Goal: Task Accomplishment & Management: Use online tool/utility

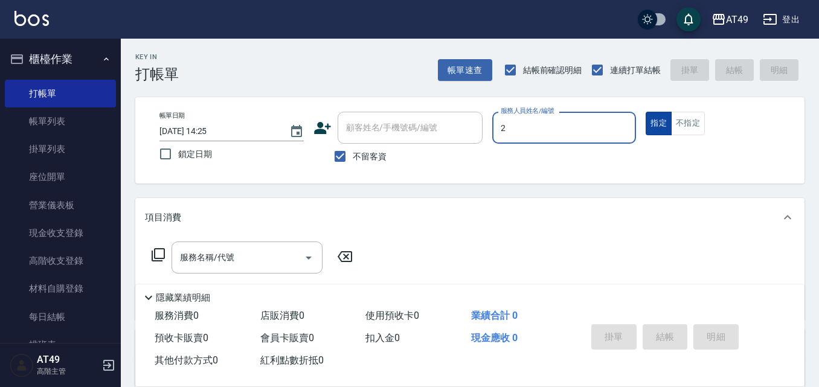
type input "2"
type button "true"
type input "Bobo-2"
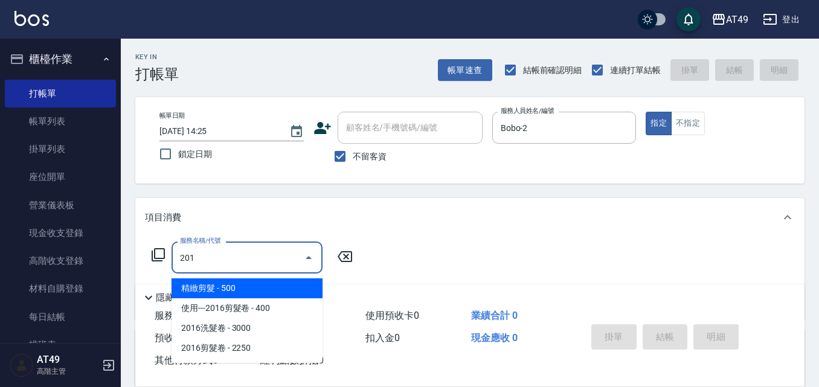
type input "精緻剪髮(201)"
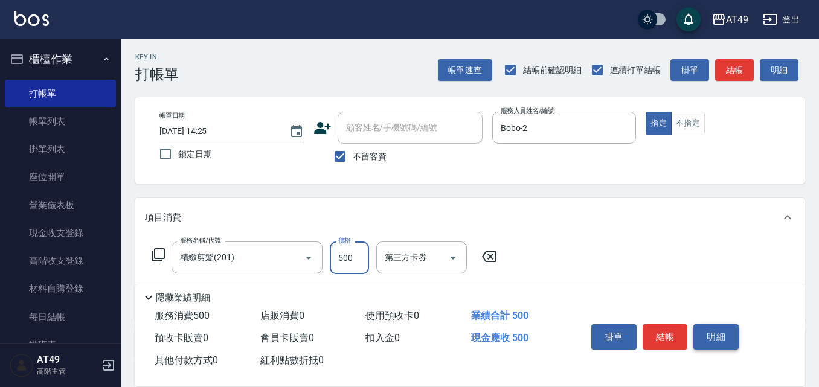
click at [695, 336] on button "明細" at bounding box center [715, 336] width 45 height 25
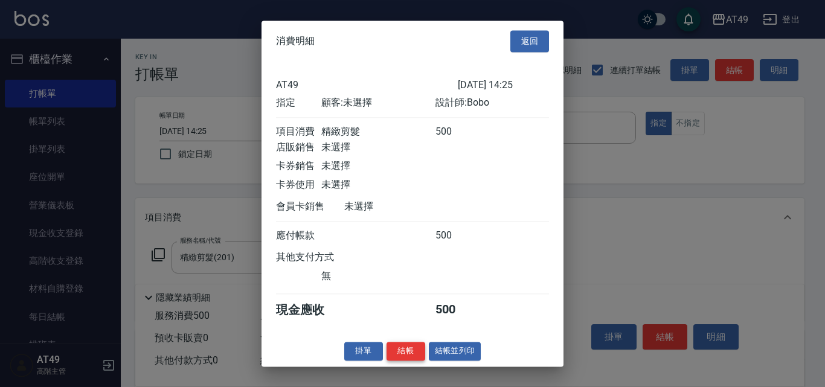
click at [402, 359] on button "結帳" at bounding box center [406, 351] width 39 height 19
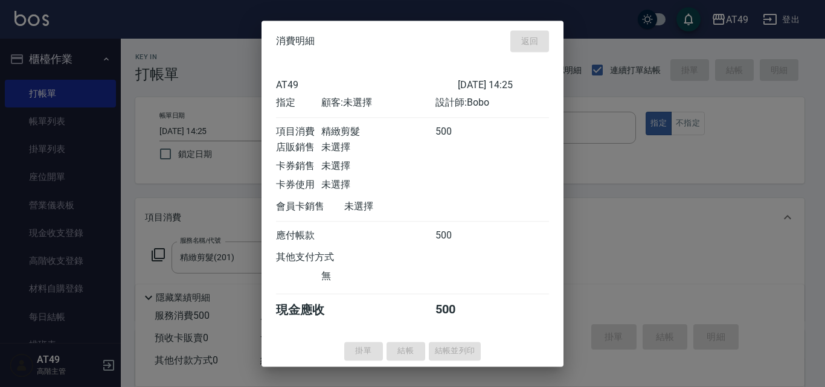
type input "[DATE] 15:04"
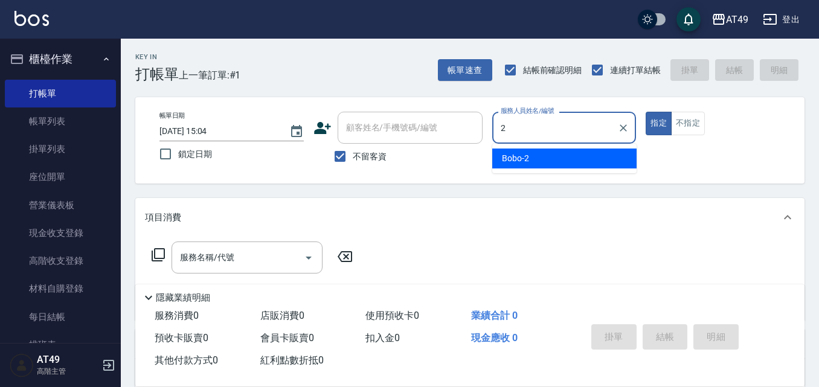
type input "Bobo-2"
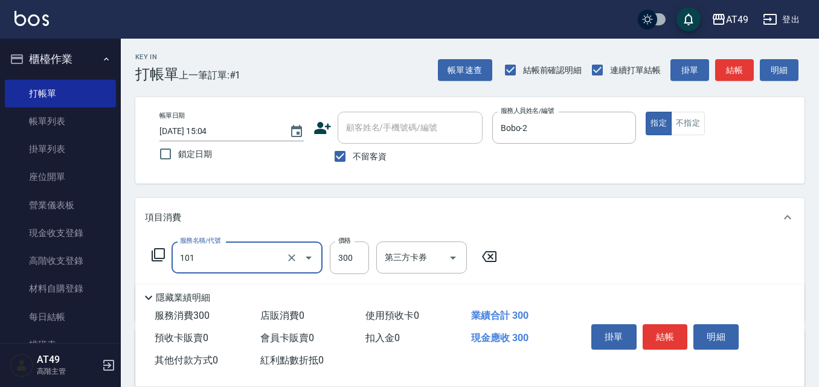
type input "一般洗髮(101)"
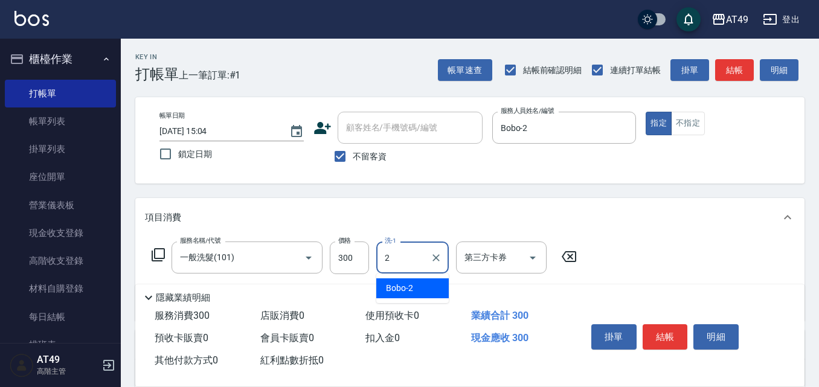
type input "Bobo-2"
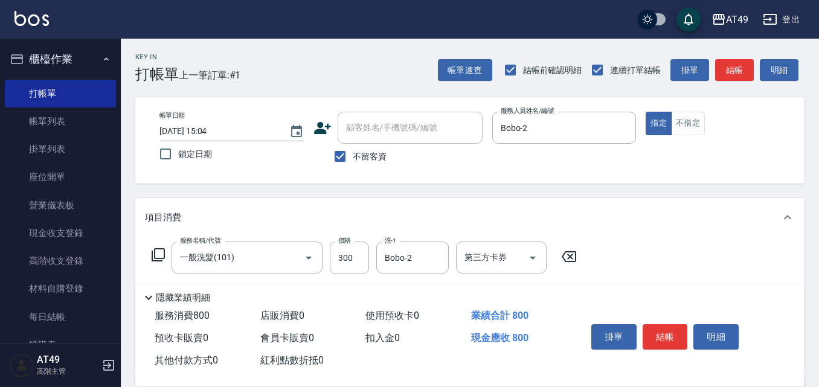
type input "精緻剪髮(201)"
click at [675, 327] on button "結帳" at bounding box center [665, 336] width 45 height 25
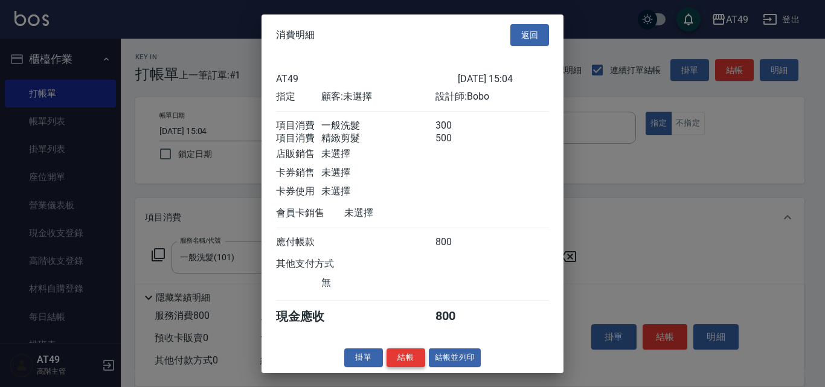
click at [417, 367] on button "結帳" at bounding box center [406, 358] width 39 height 19
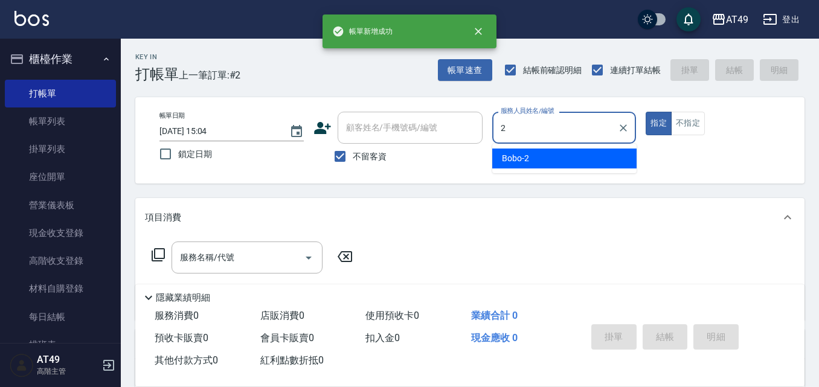
type input "Bobo-2"
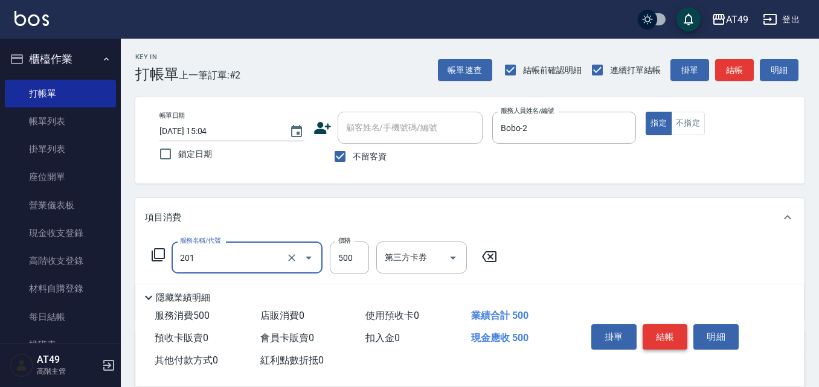
type input "精緻剪髮(201)"
click at [669, 331] on button "結帳" at bounding box center [665, 336] width 45 height 25
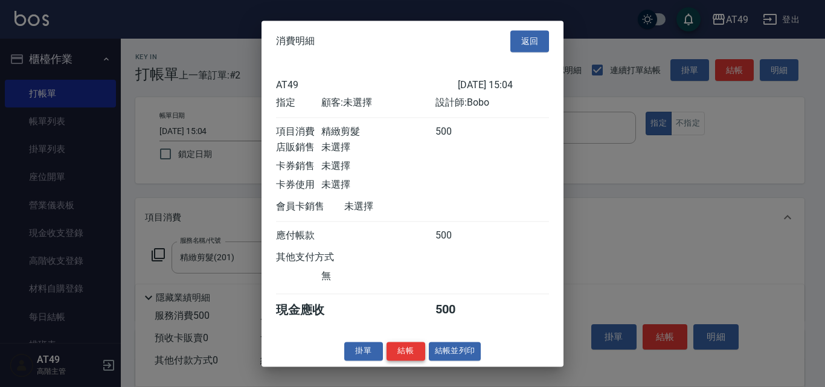
click at [406, 361] on button "結帳" at bounding box center [406, 351] width 39 height 19
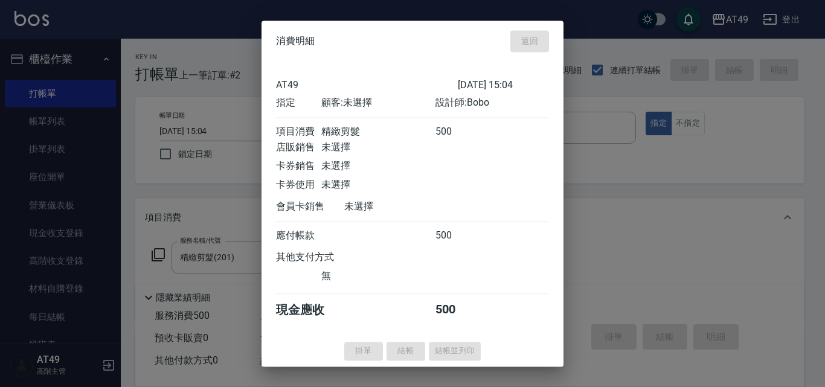
type input "[DATE] 15:05"
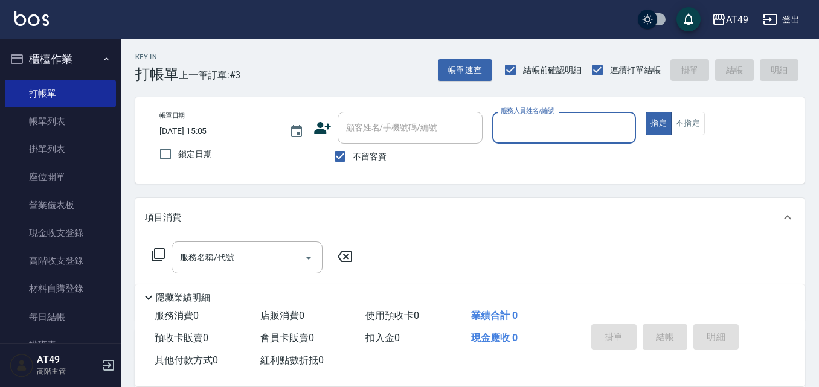
click at [577, 191] on div "Key In 打帳單 上一筆訂單:#3 帳單速查 結帳前確認明細 連續打單結帳 掛單 結帳 明細 帳單日期 [DATE] 15:05 鎖定日期 顧客姓名/手機…" at bounding box center [470, 300] width 698 height 523
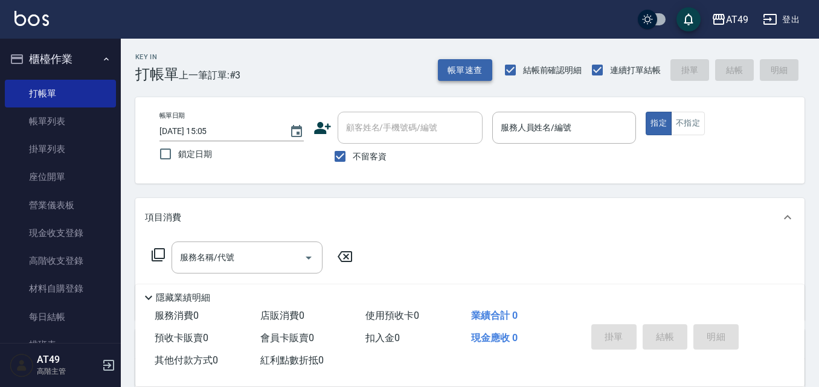
click at [484, 79] on button "帳單速查" at bounding box center [465, 70] width 54 height 22
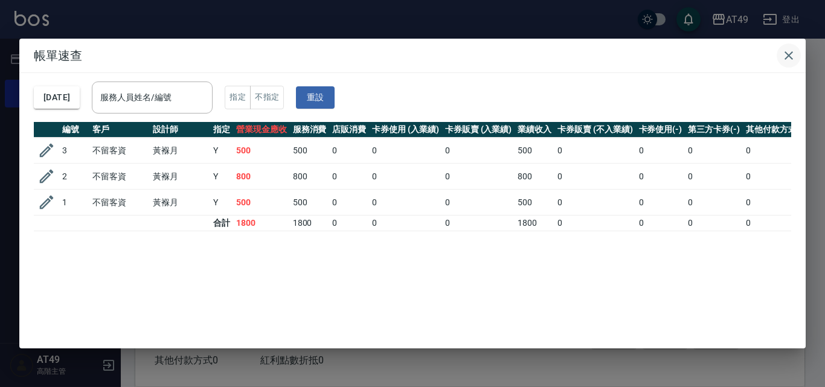
click at [788, 53] on icon "button" at bounding box center [789, 55] width 14 height 14
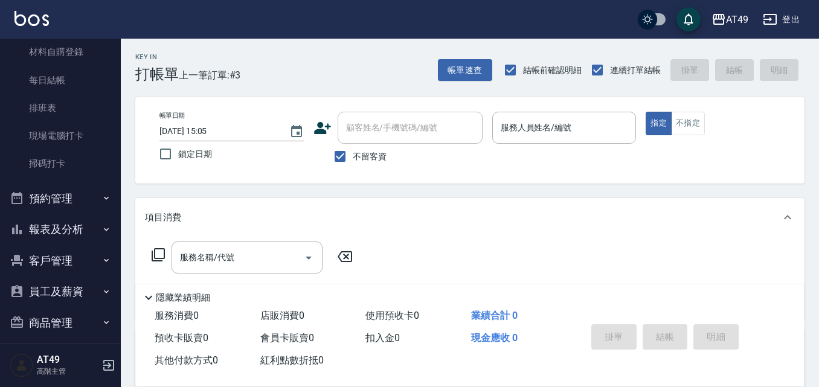
scroll to position [242, 0]
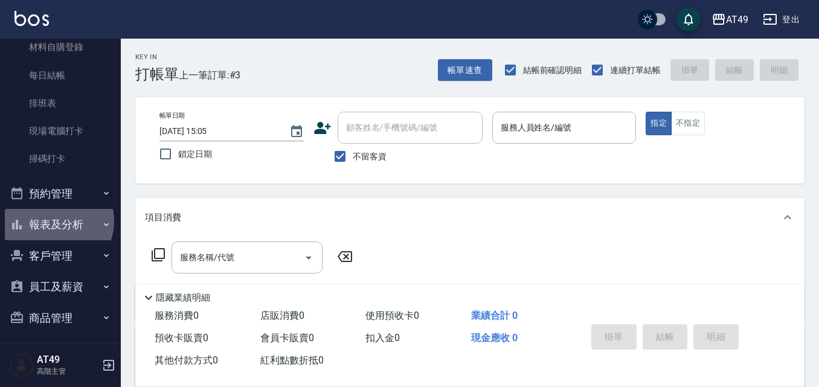
click at [54, 221] on button "報表及分析" at bounding box center [60, 224] width 111 height 31
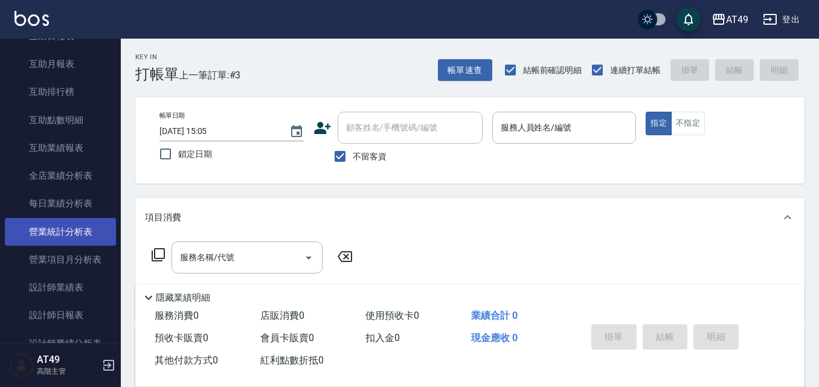
scroll to position [785, 0]
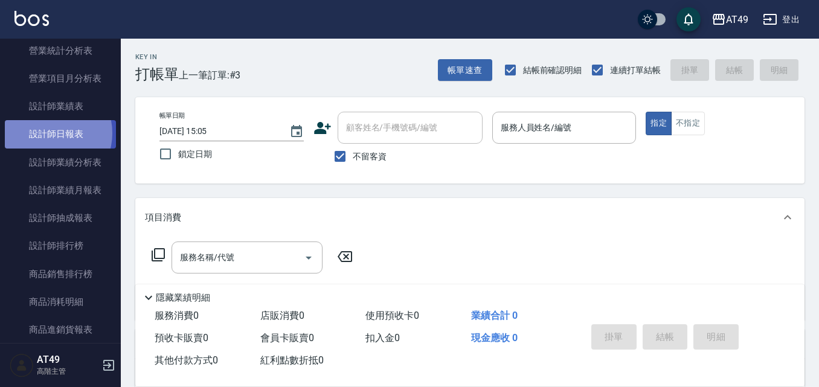
click at [51, 133] on link "設計師日報表" at bounding box center [60, 134] width 111 height 28
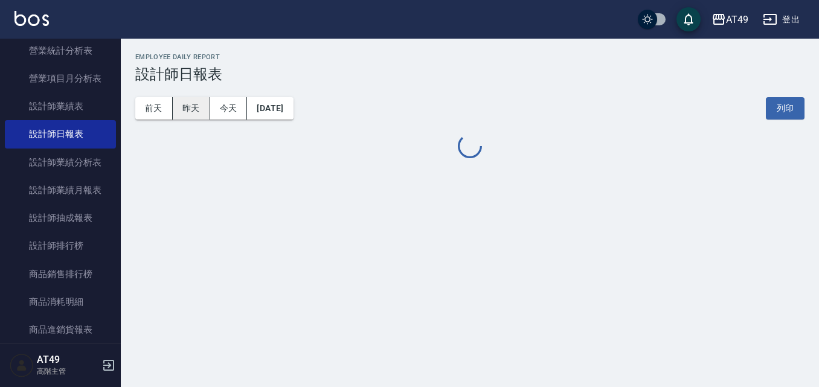
click at [194, 106] on button "昨天" at bounding box center [191, 108] width 37 height 22
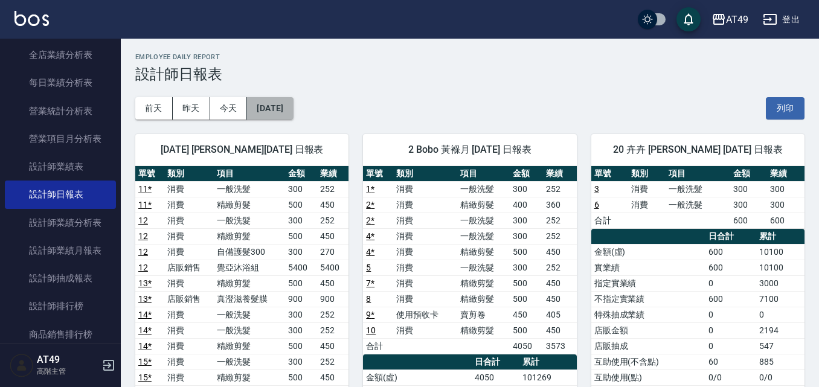
click at [293, 109] on button "[DATE]" at bounding box center [270, 108] width 46 height 22
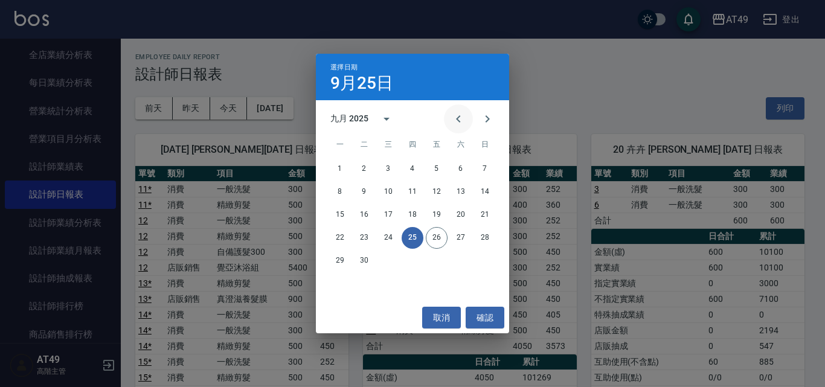
click at [456, 119] on icon "Previous month" at bounding box center [458, 119] width 14 height 14
click at [489, 259] on button "31" at bounding box center [485, 261] width 22 height 22
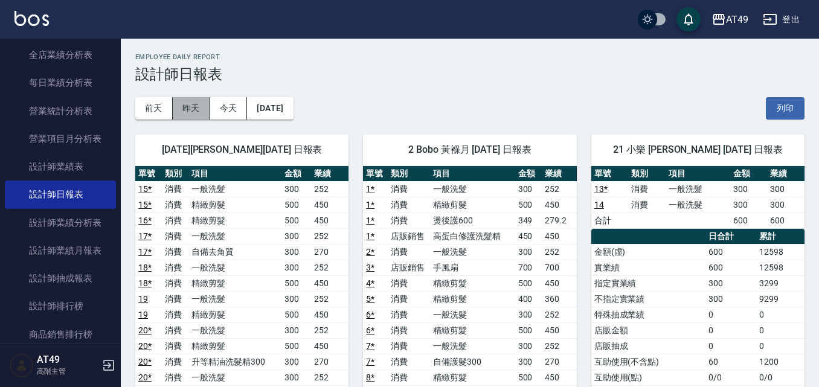
click at [194, 108] on button "昨天" at bounding box center [191, 108] width 37 height 22
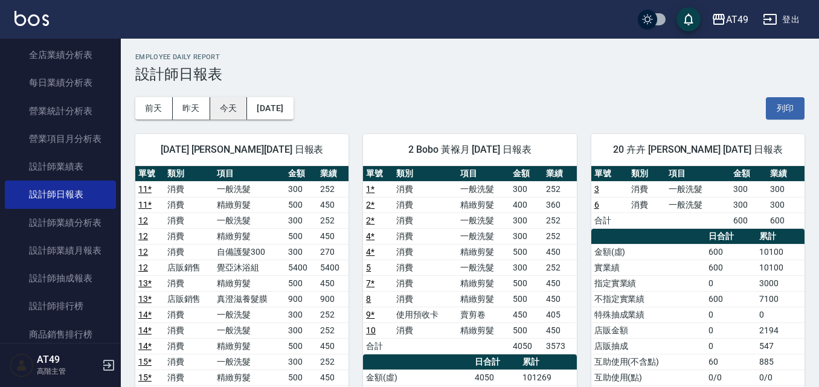
click at [214, 101] on button "今天" at bounding box center [228, 108] width 37 height 22
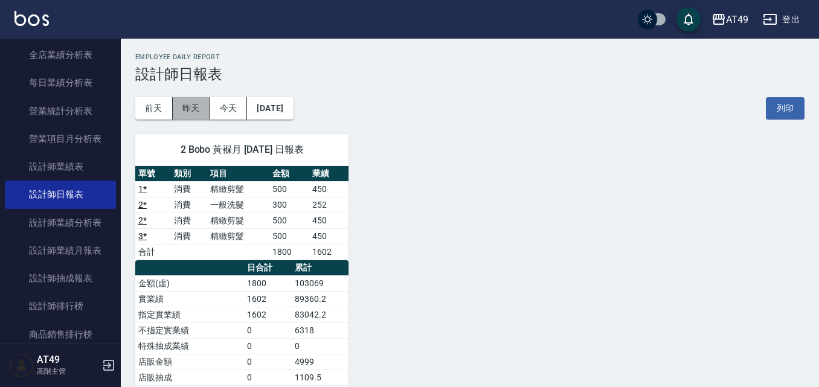
click at [188, 109] on button "昨天" at bounding box center [191, 108] width 37 height 22
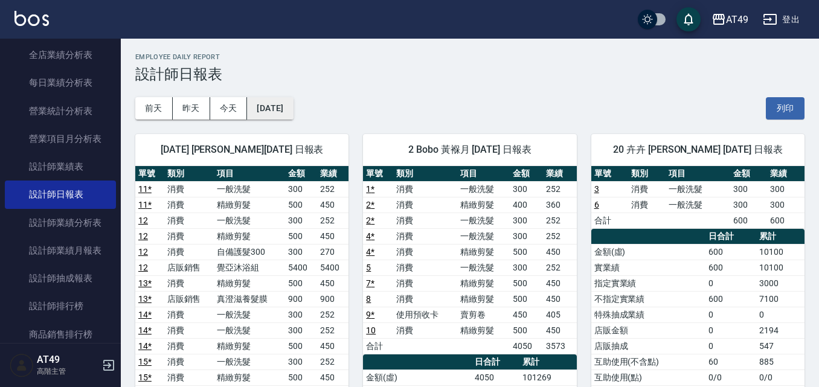
click at [292, 114] on button "[DATE]" at bounding box center [270, 108] width 46 height 22
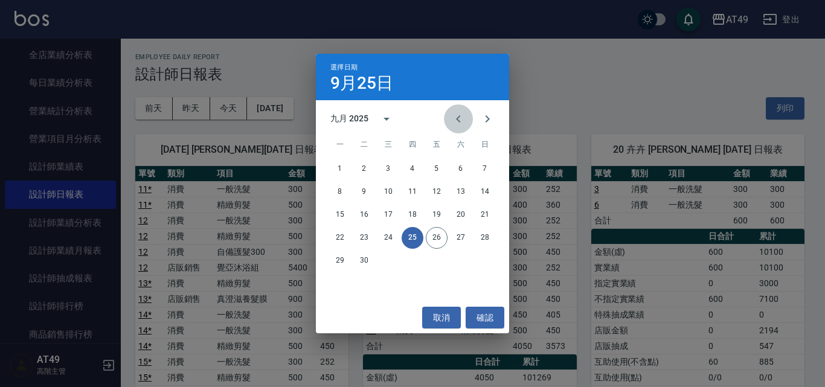
click at [464, 112] on icon "Previous month" at bounding box center [458, 119] width 14 height 14
click at [484, 260] on button "31" at bounding box center [485, 261] width 22 height 22
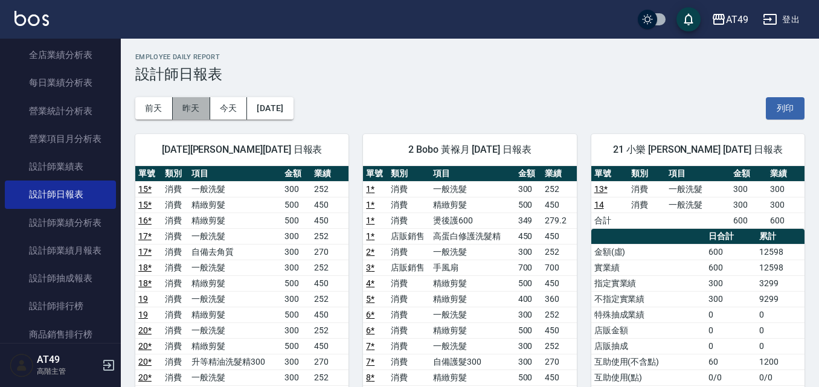
click at [194, 106] on button "昨天" at bounding box center [191, 108] width 37 height 22
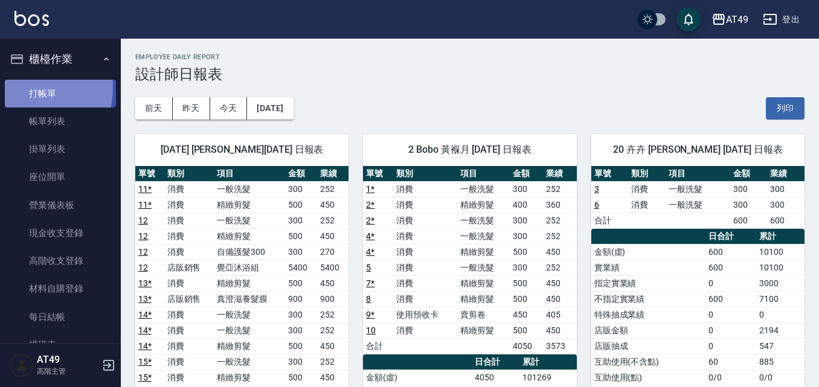
click at [23, 88] on link "打帳單" at bounding box center [60, 94] width 111 height 28
